Goal: Check status: Check status

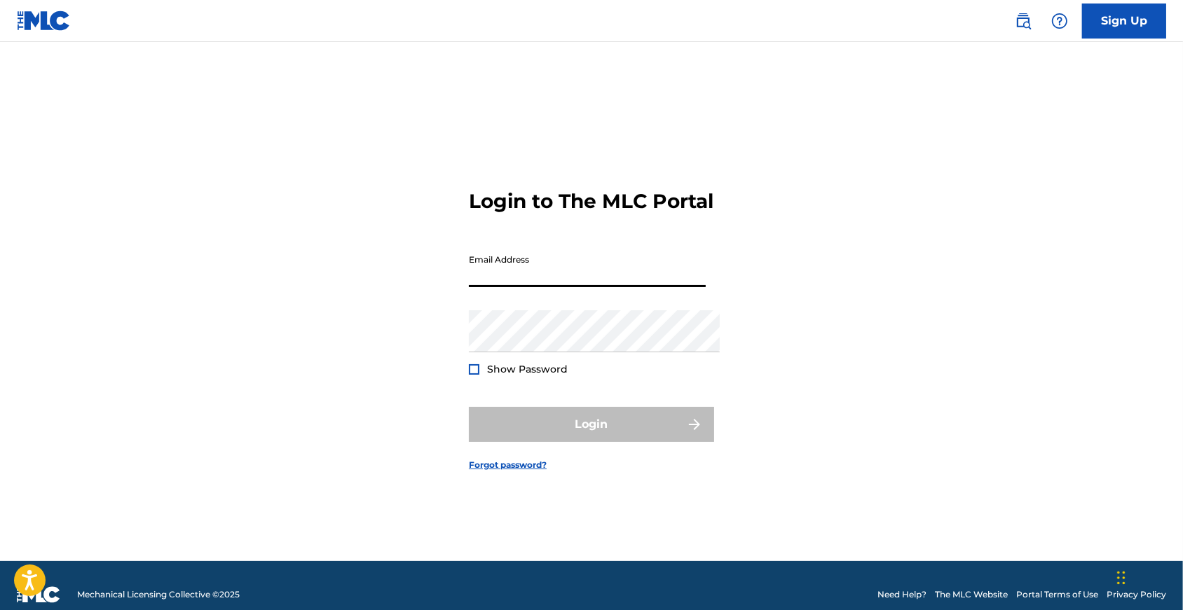
type input "[EMAIL_ADDRESS][DOMAIN_NAME]"
click at [591, 431] on button "Login" at bounding box center [591, 424] width 245 height 35
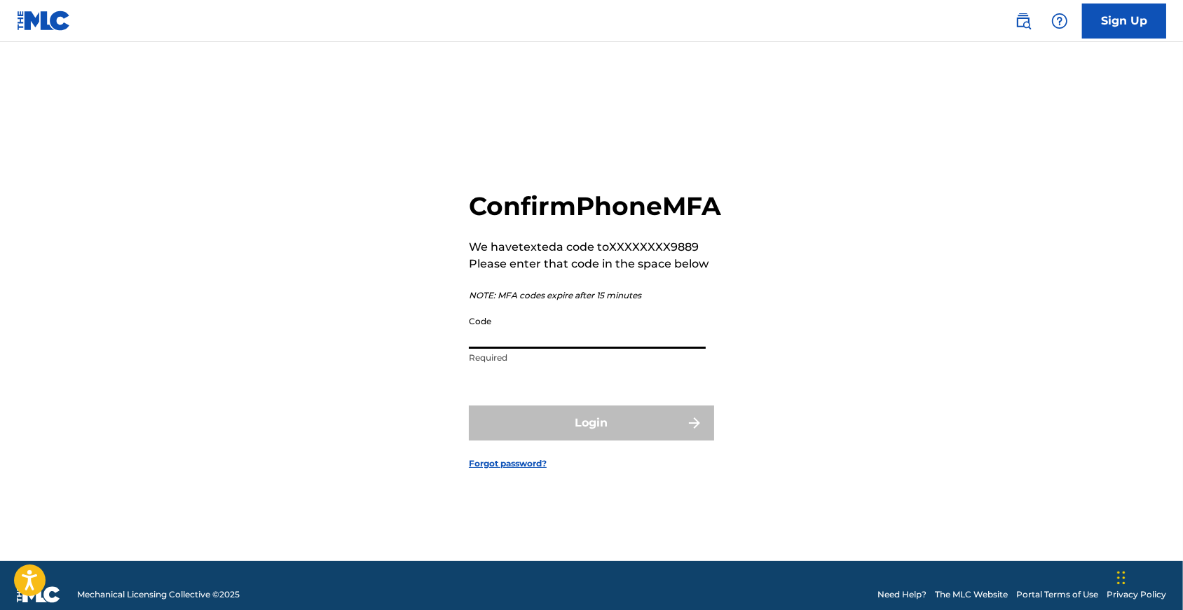
click at [578, 343] on input "Code" at bounding box center [587, 329] width 237 height 40
type input "791545"
click at [591, 441] on button "Login" at bounding box center [591, 423] width 245 height 35
